Goal: Check status: Check status

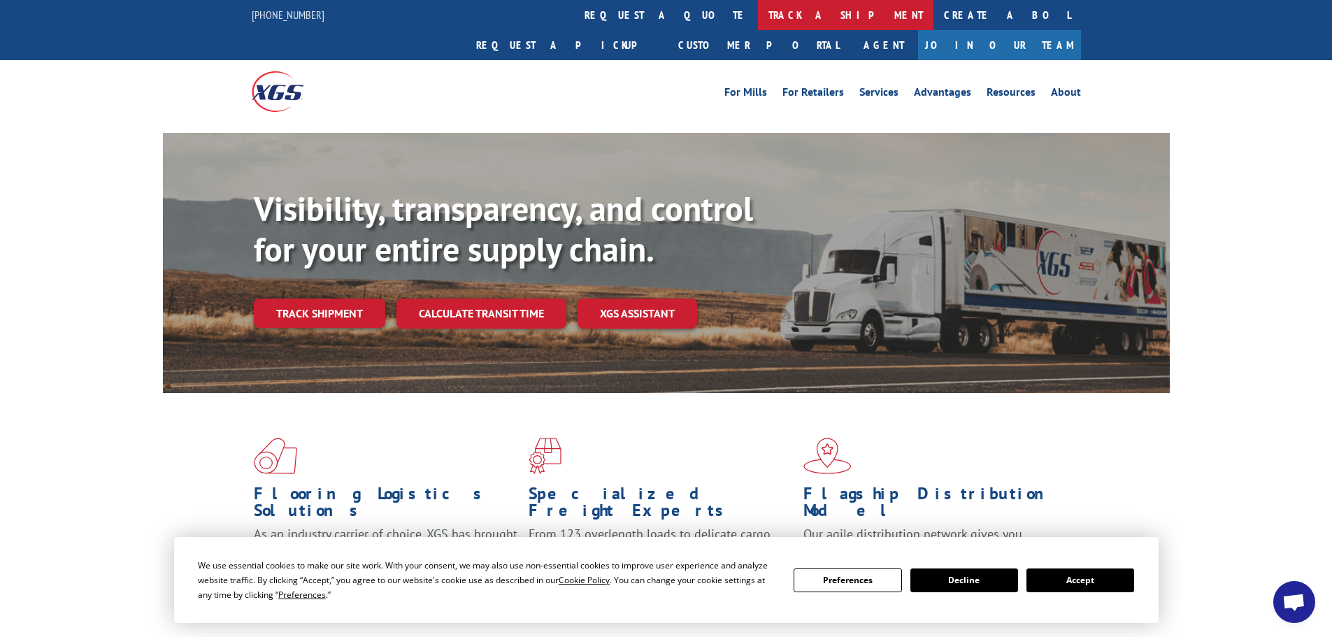
click at [758, 12] on link "track a shipment" at bounding box center [845, 15] width 175 height 30
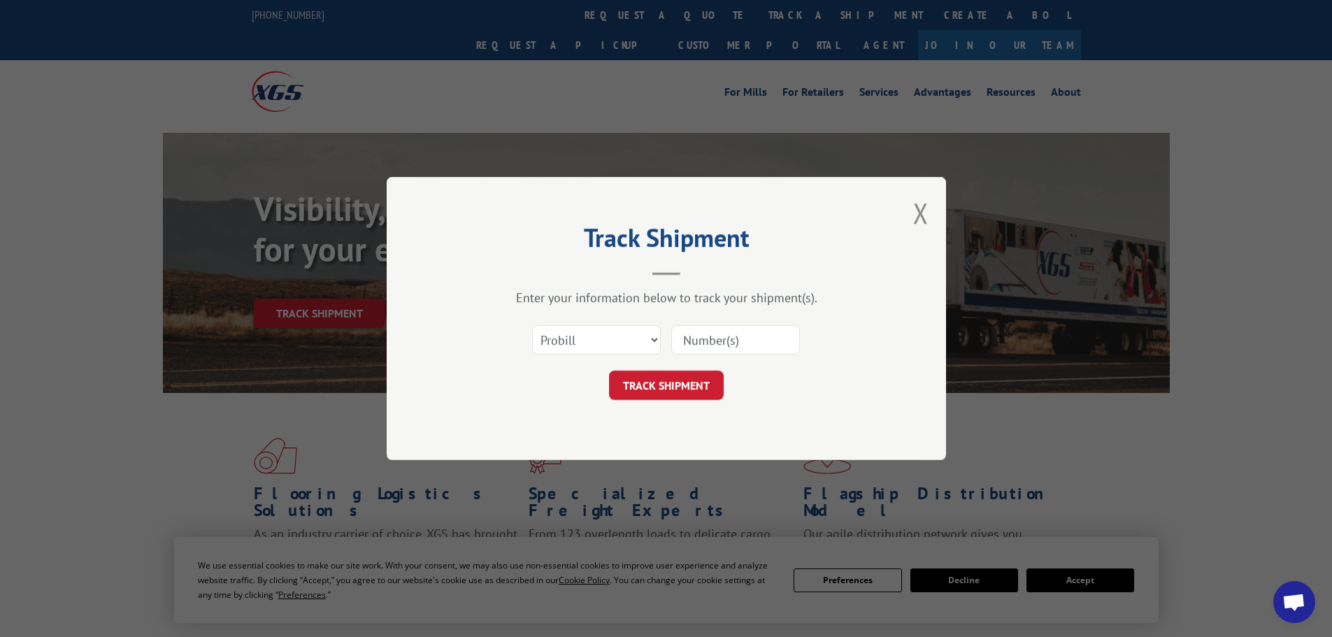
click at [717, 350] on input at bounding box center [735, 339] width 129 height 29
paste input "17592145"
type input "17592145"
click at [710, 387] on button "TRACK SHIPMENT" at bounding box center [666, 385] width 115 height 29
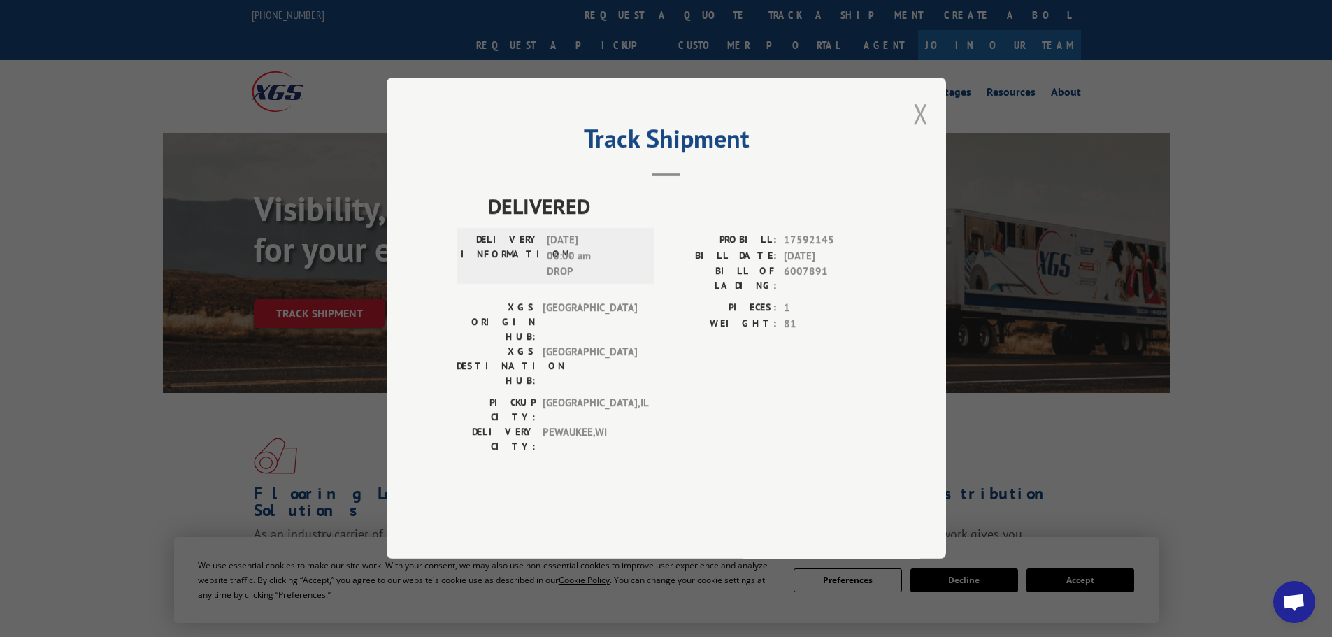
click at [918, 132] on button "Close modal" at bounding box center [920, 113] width 15 height 37
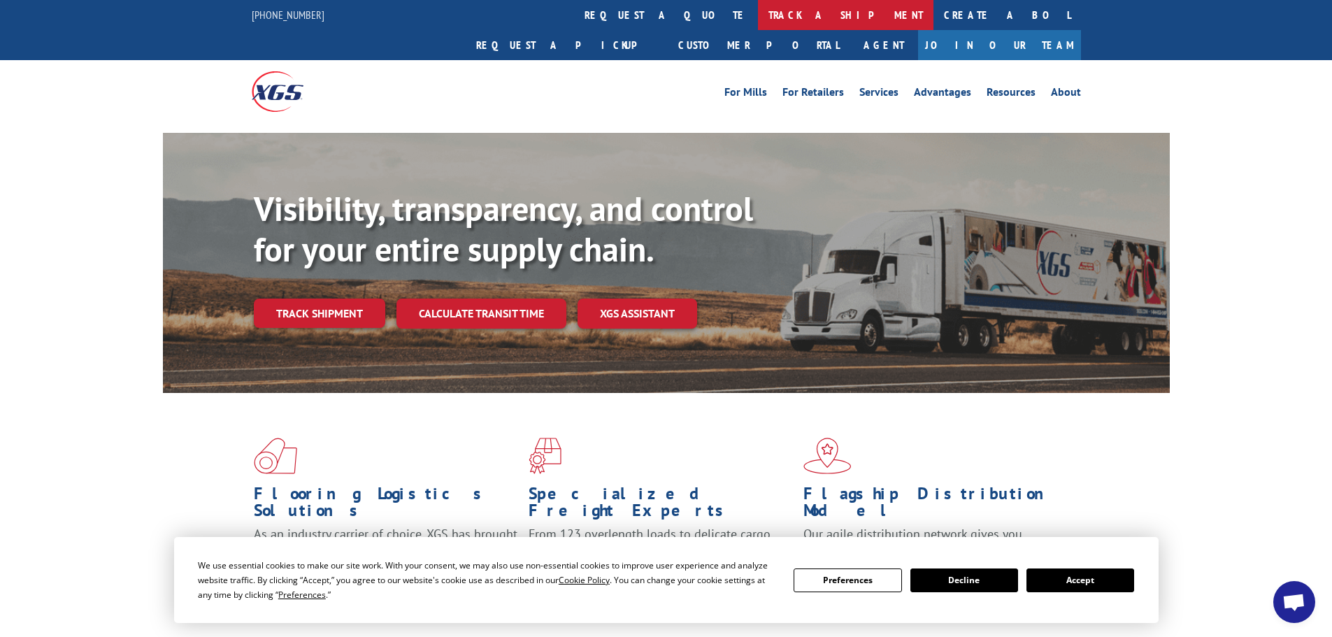
click at [758, 19] on link "track a shipment" at bounding box center [845, 15] width 175 height 30
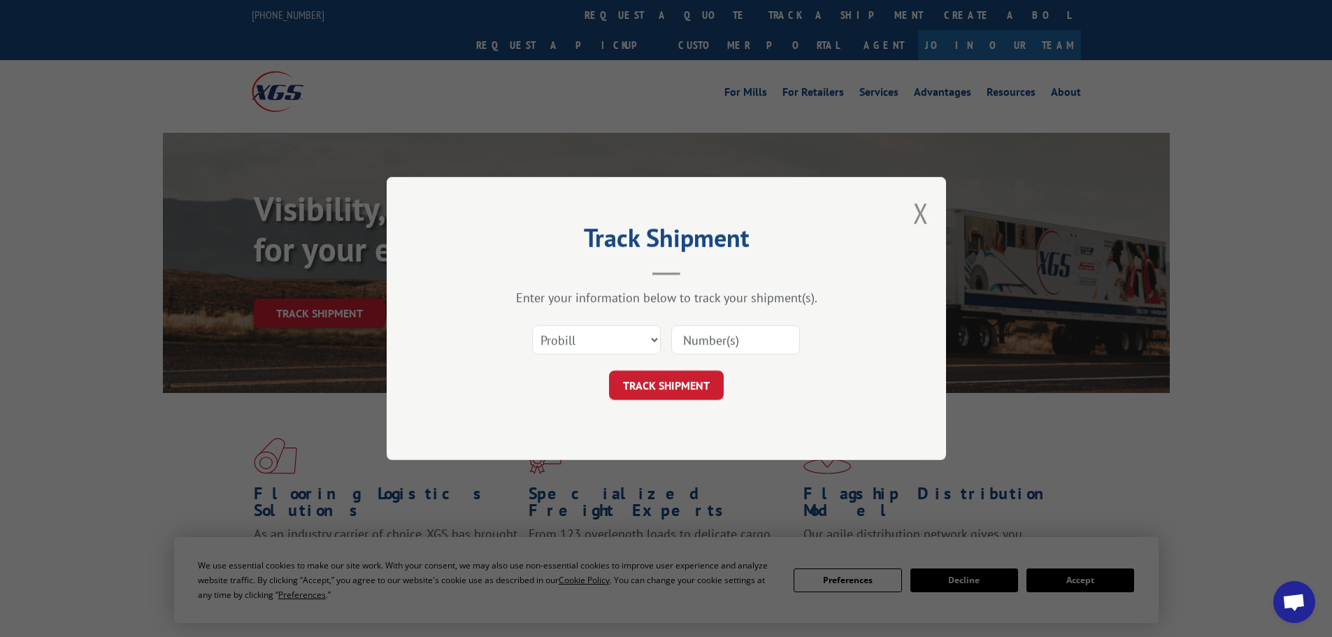
click at [689, 349] on input at bounding box center [735, 339] width 129 height 29
paste input "17600996"
type input "17600996"
click at [698, 384] on button "TRACK SHIPMENT" at bounding box center [666, 385] width 115 height 29
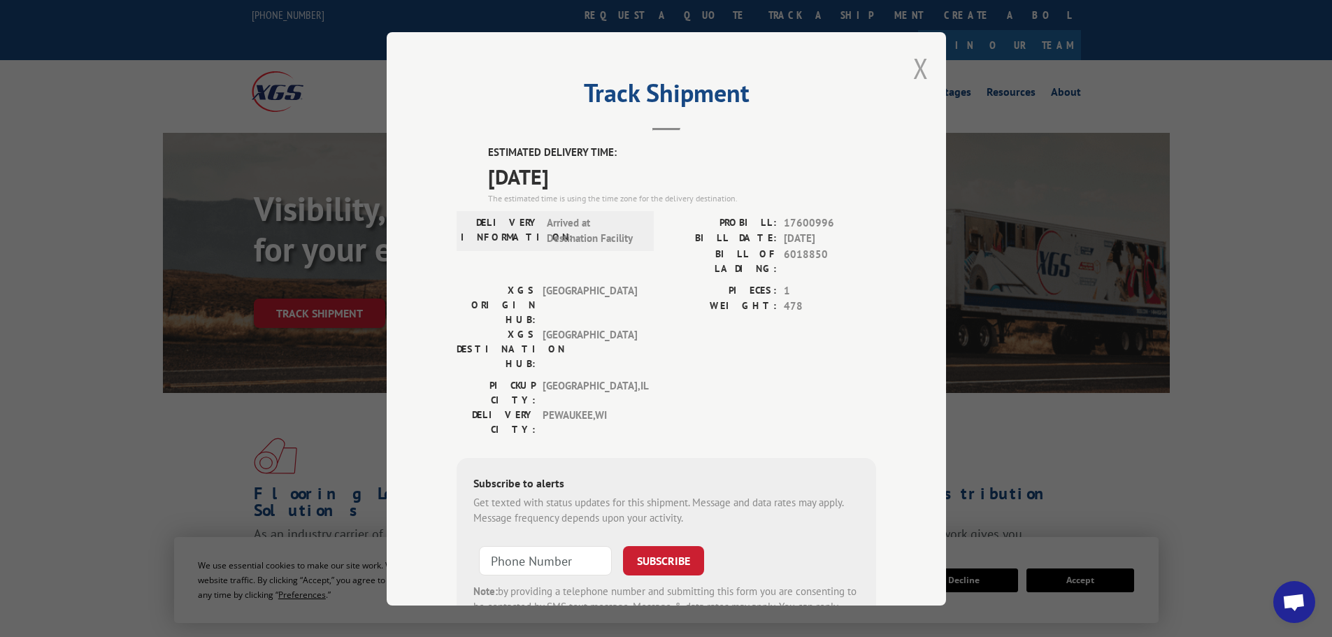
click at [916, 66] on button "Close modal" at bounding box center [920, 68] width 15 height 37
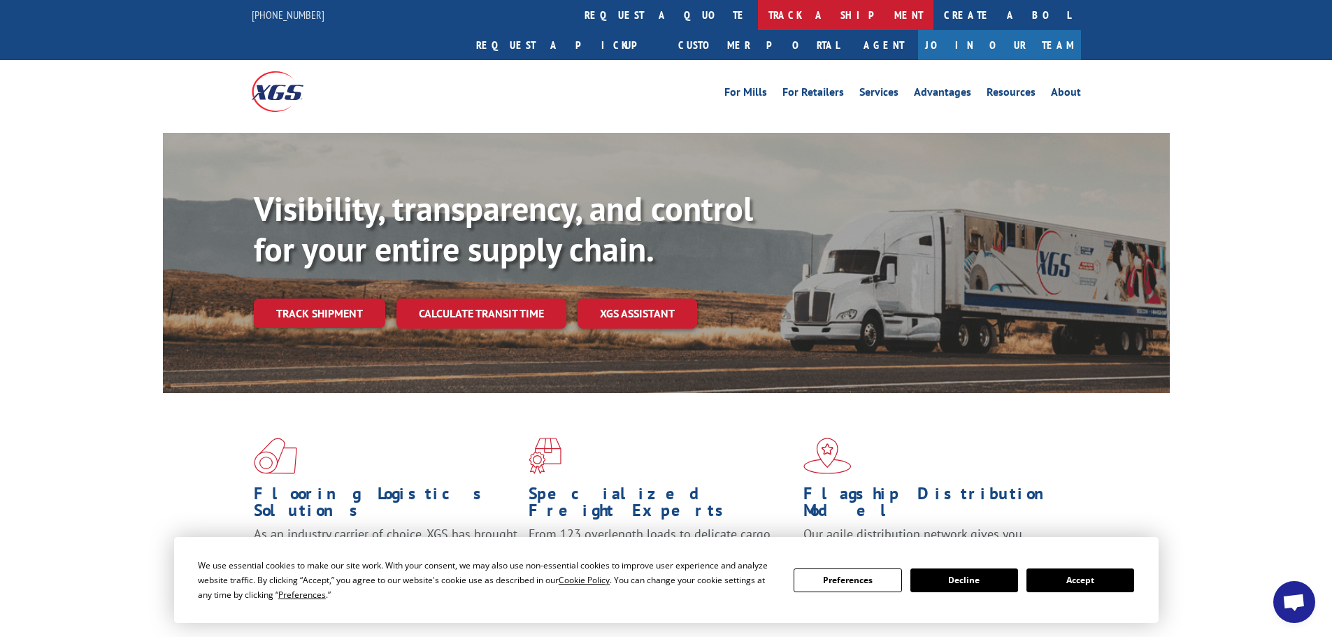
click at [758, 15] on link "track a shipment" at bounding box center [845, 15] width 175 height 30
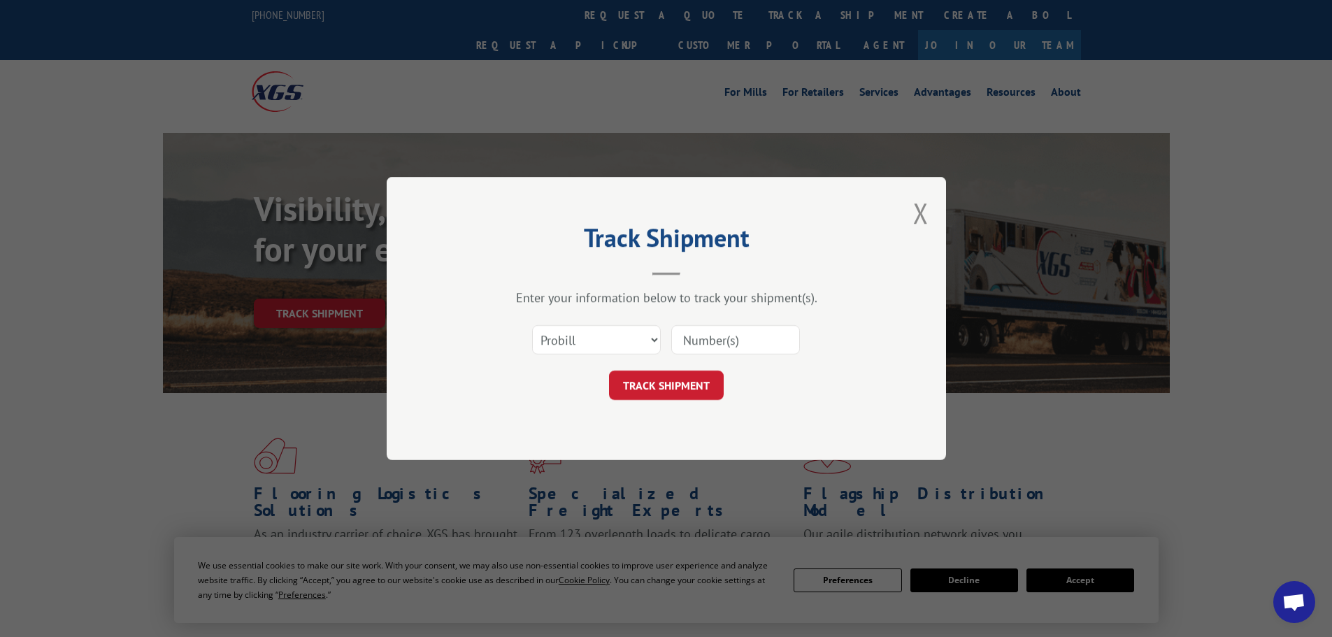
click at [731, 344] on input at bounding box center [735, 339] width 129 height 29
paste input "17228512"
type input "17228512"
click at [701, 380] on button "TRACK SHIPMENT" at bounding box center [666, 385] width 115 height 29
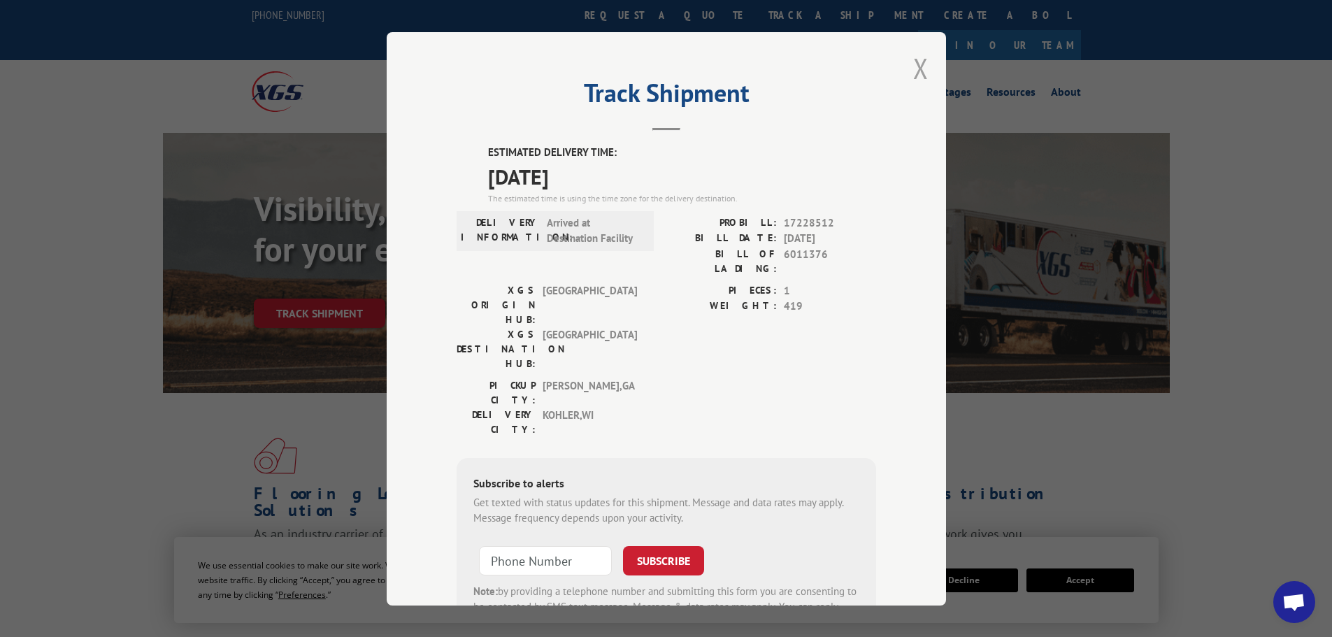
click at [917, 71] on button "Close modal" at bounding box center [920, 68] width 15 height 37
